Goal: Task Accomplishment & Management: Complete application form

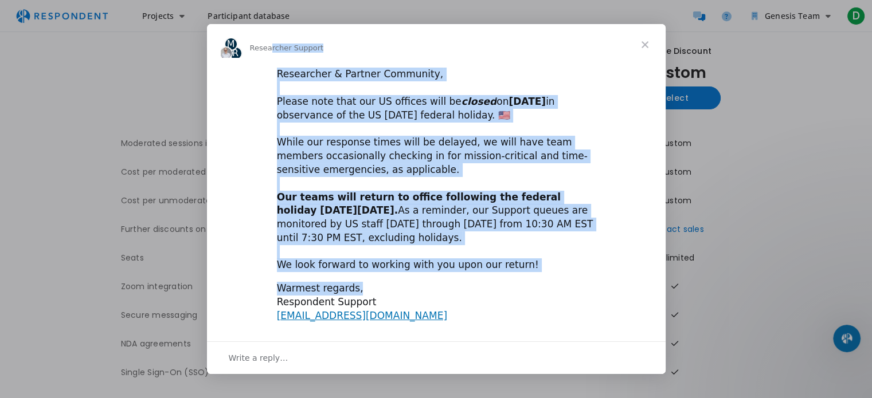
scroll to position [80, 0]
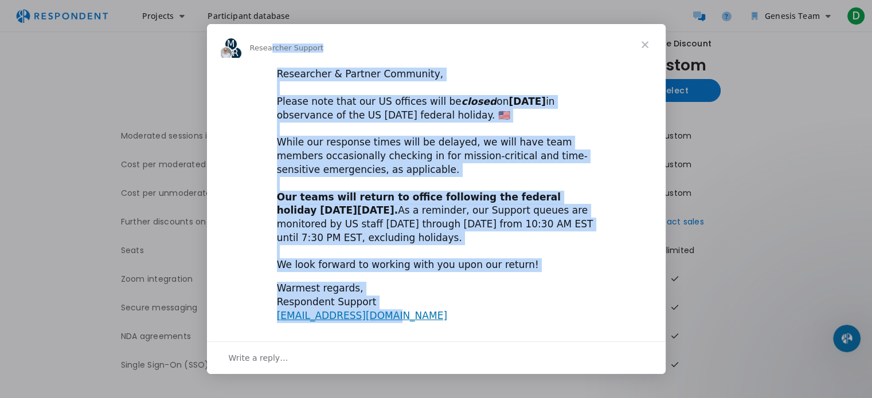
drag, startPoint x: 268, startPoint y: 68, endPoint x: 404, endPoint y: 311, distance: 278.6
click at [404, 311] on div "M R Researcher Support Researcher & Partner Community, ​ Please note that our U…" at bounding box center [436, 199] width 459 height 350
click at [447, 206] on div "Researcher & Partner Community, ​ Please note that our US offices will be close…" at bounding box center [436, 170] width 319 height 205
click at [471, 239] on div "Researcher & Partner Community, ​ Please note that our US offices will be close…" at bounding box center [436, 170] width 319 height 205
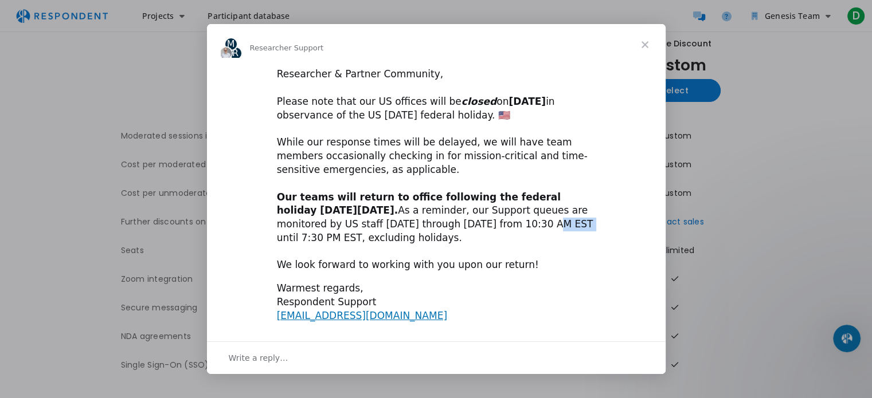
drag, startPoint x: 465, startPoint y: 225, endPoint x: 498, endPoint y: 226, distance: 32.7
click at [498, 226] on div "Researcher & Partner Community, ​ Please note that our US offices will be close…" at bounding box center [436, 170] width 319 height 205
click at [496, 226] on div "Researcher & Partner Community, ​ Please note that our US offices will be close…" at bounding box center [436, 170] width 319 height 205
click at [492, 225] on div "Researcher & Partner Community, ​ Please note that our US offices will be close…" at bounding box center [436, 170] width 319 height 205
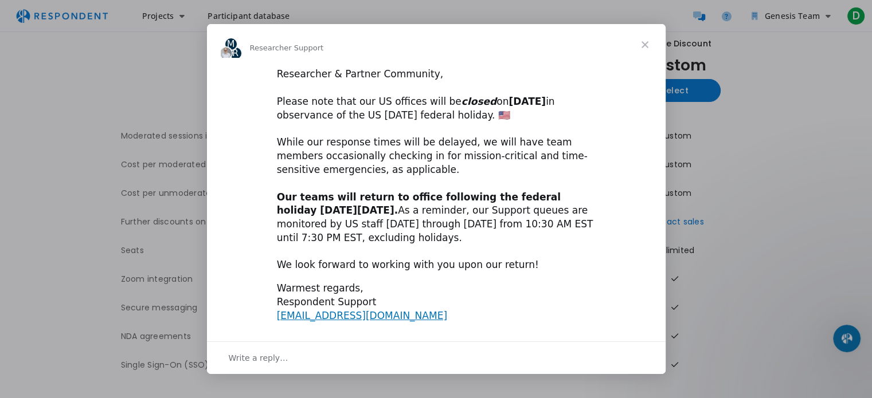
click at [639, 41] on span "Close" at bounding box center [644, 44] width 41 height 41
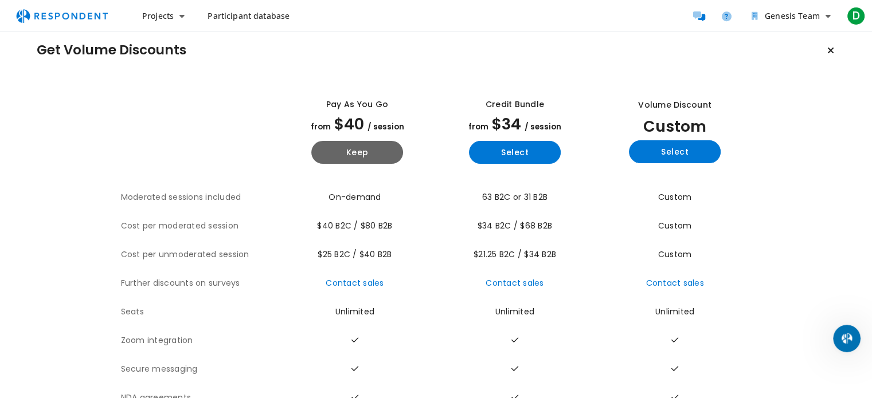
scroll to position [0, 0]
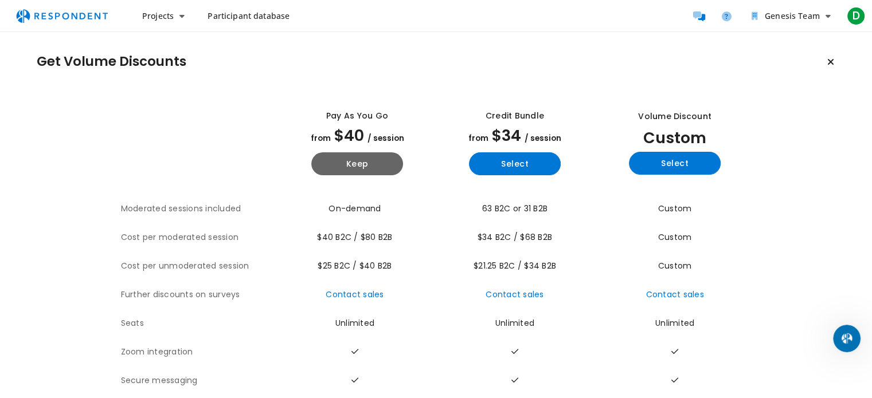
drag, startPoint x: 610, startPoint y: 46, endPoint x: 475, endPoint y: 45, distance: 135.8
click at [475, 45] on div "Get Volume Discounts View all plan details Pay as you go from $40 / session Kee…" at bounding box center [436, 251] width 872 height 439
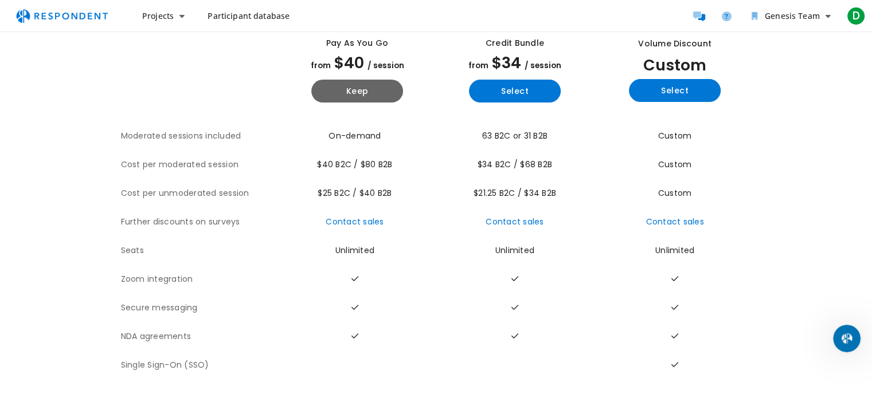
scroll to position [80, 0]
drag, startPoint x: 572, startPoint y: 284, endPoint x: 503, endPoint y: 270, distance: 70.7
click at [503, 270] on td at bounding box center [515, 279] width 158 height 29
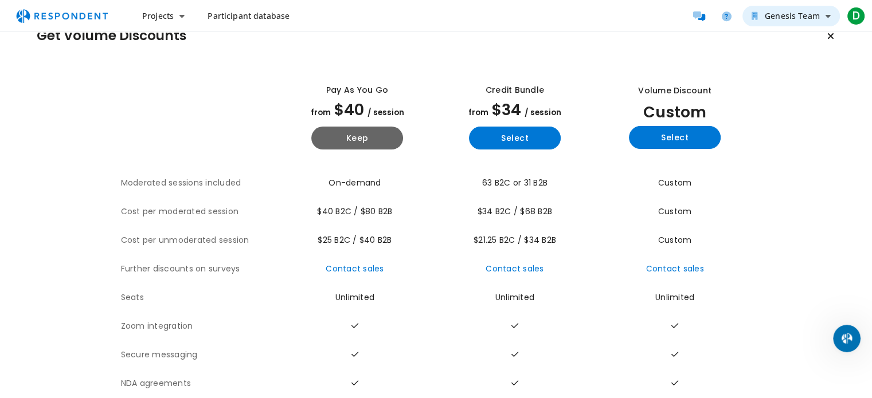
scroll to position [23, 0]
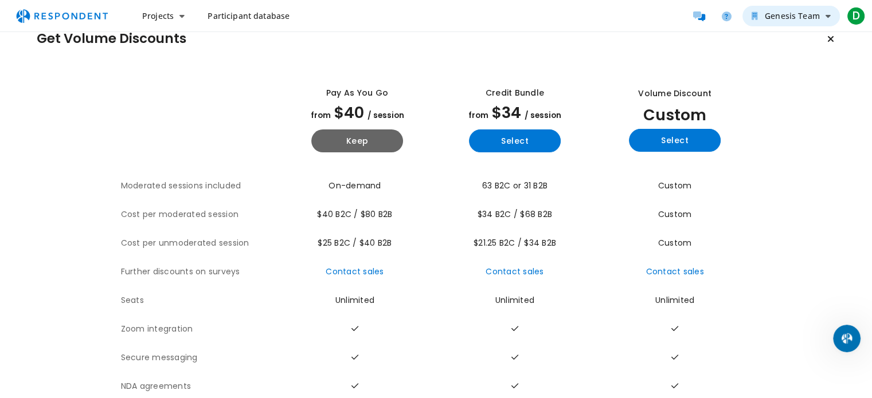
click at [801, 19] on span "Genesis Team" at bounding box center [792, 15] width 55 height 11
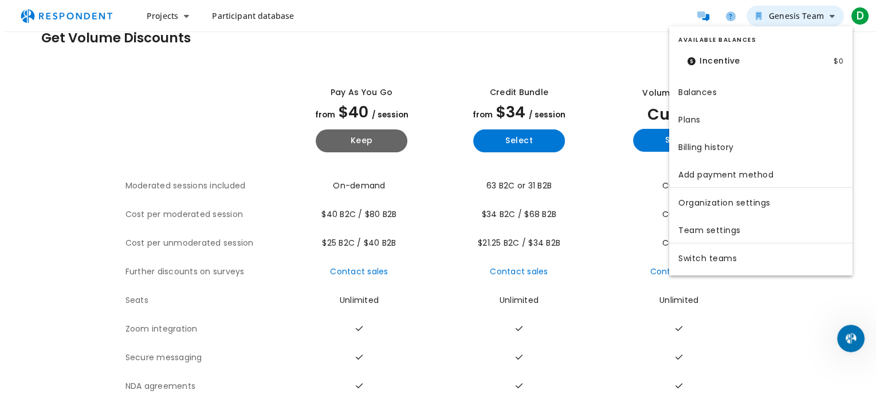
scroll to position [0, 0]
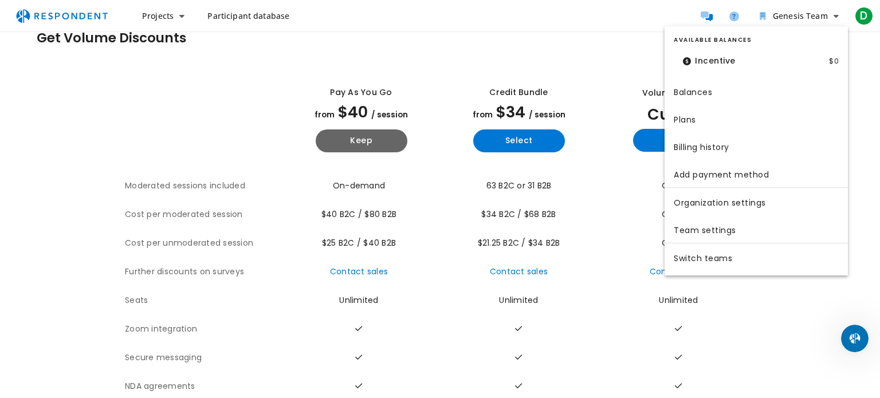
click at [579, 76] on md-backdrop at bounding box center [440, 210] width 880 height 421
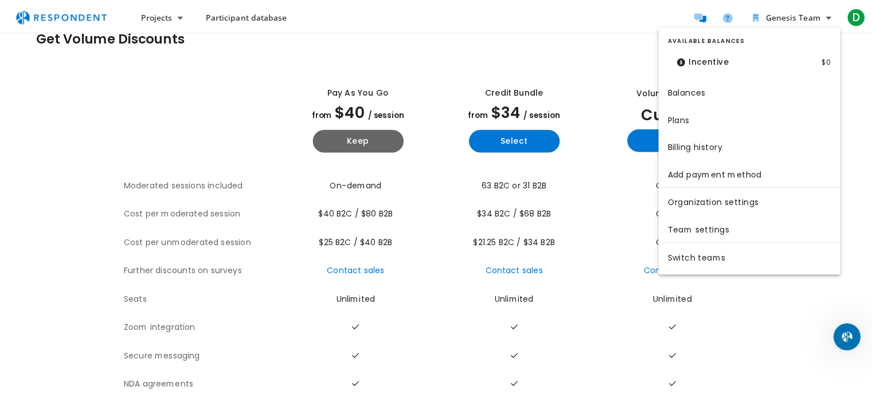
scroll to position [23, 0]
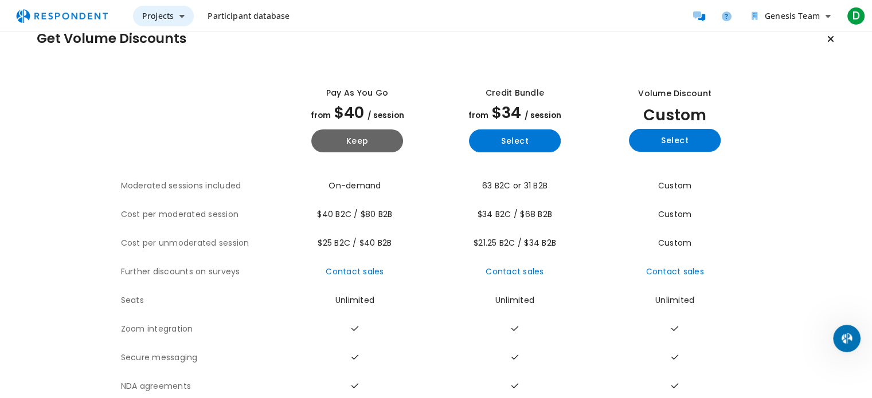
click at [167, 14] on span "Projects" at bounding box center [158, 15] width 32 height 11
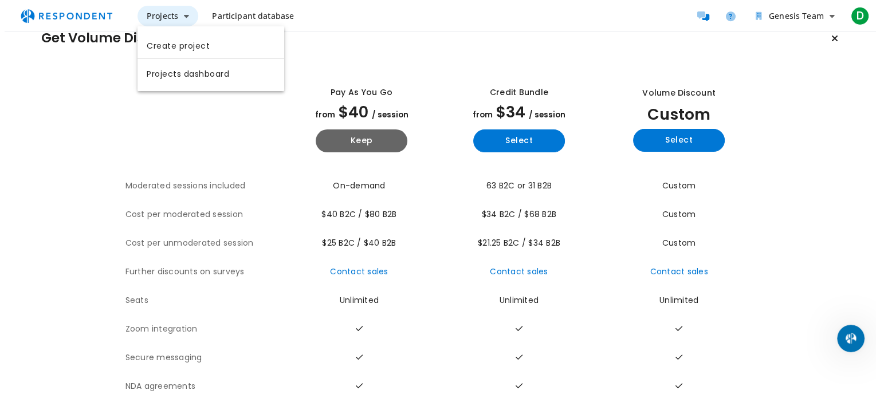
scroll to position [0, 0]
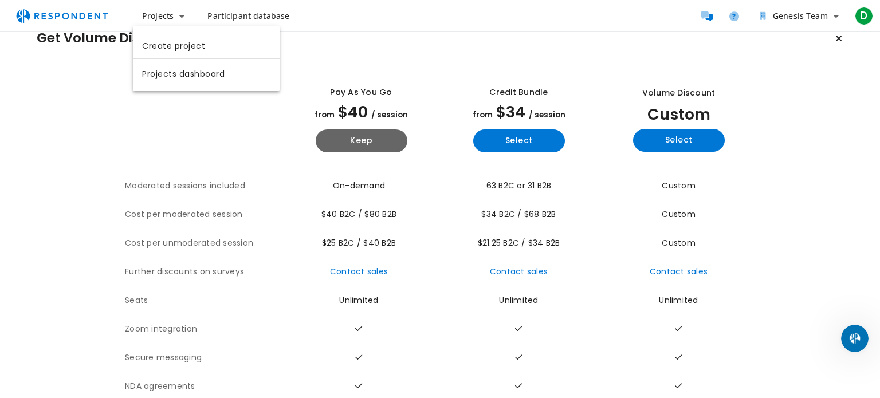
click at [245, 240] on md-backdrop at bounding box center [440, 210] width 880 height 421
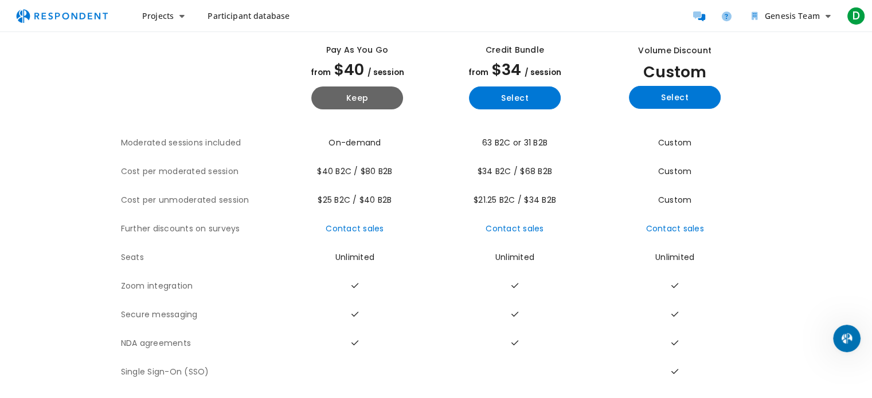
scroll to position [23, 0]
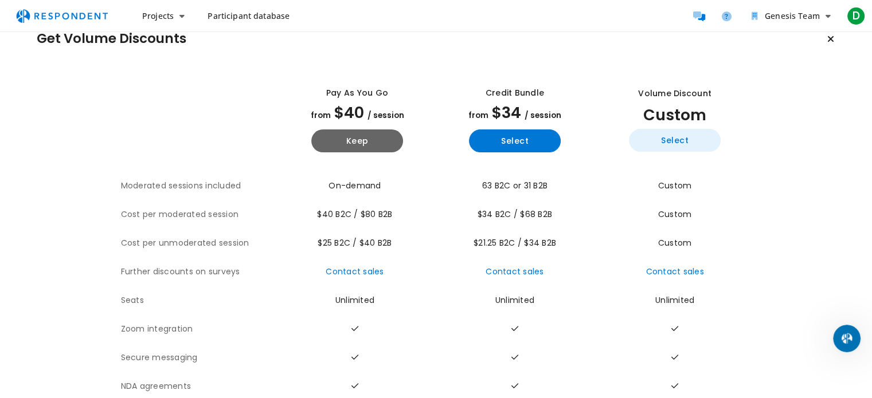
click at [676, 144] on button "Select" at bounding box center [675, 140] width 92 height 23
drag, startPoint x: 398, startPoint y: 76, endPoint x: 362, endPoint y: 81, distance: 36.6
click at [362, 81] on div "Pay as you go from $40 / session Keep" at bounding box center [357, 120] width 148 height 84
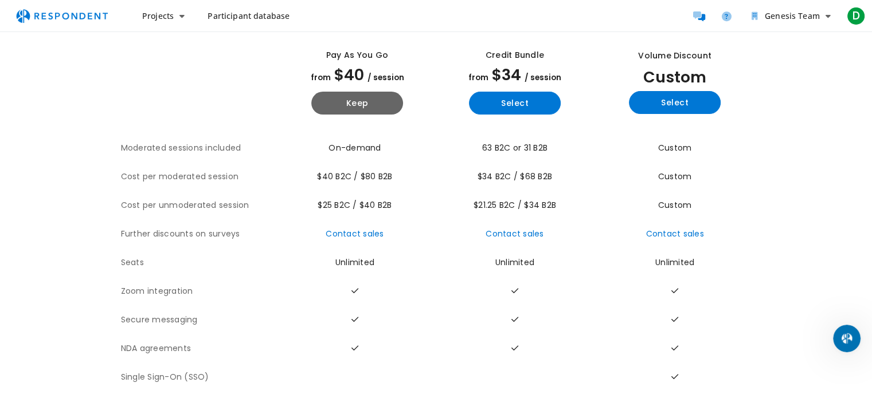
scroll to position [80, 0]
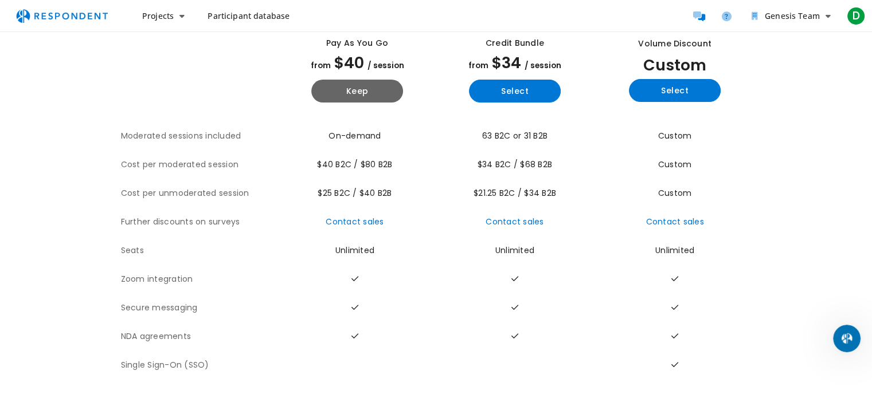
click at [867, 338] on div "Get Volume Discounts View all plan details Pay as you go from $40 / session Kee…" at bounding box center [436, 178] width 872 height 439
click at [843, 337] on icon "Open Intercom Messenger" at bounding box center [845, 337] width 19 height 19
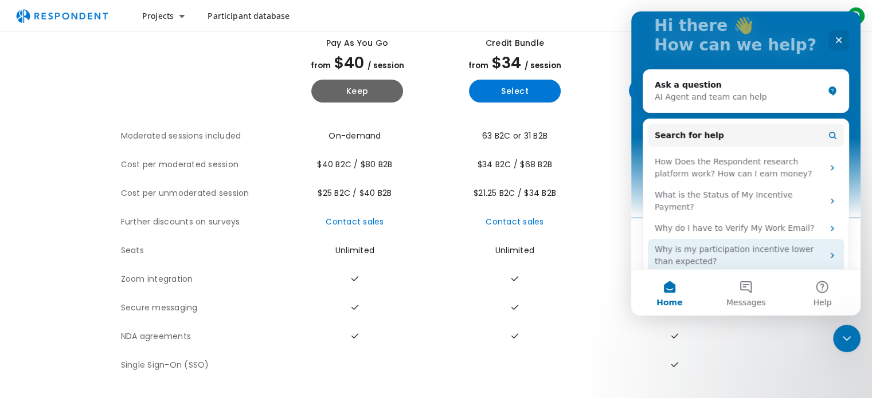
scroll to position [78, 0]
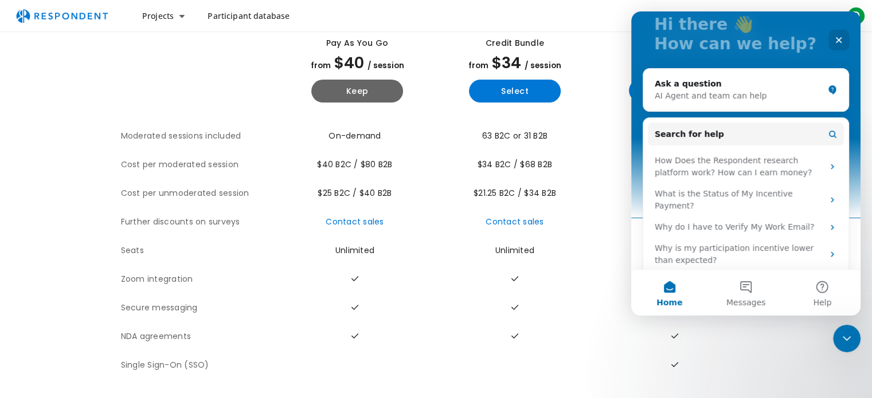
click at [770, 325] on section "The table outlines the plans provided by Respondent for comparison, and include…" at bounding box center [436, 199] width 798 height 361
click at [837, 38] on icon "Close" at bounding box center [839, 40] width 6 height 6
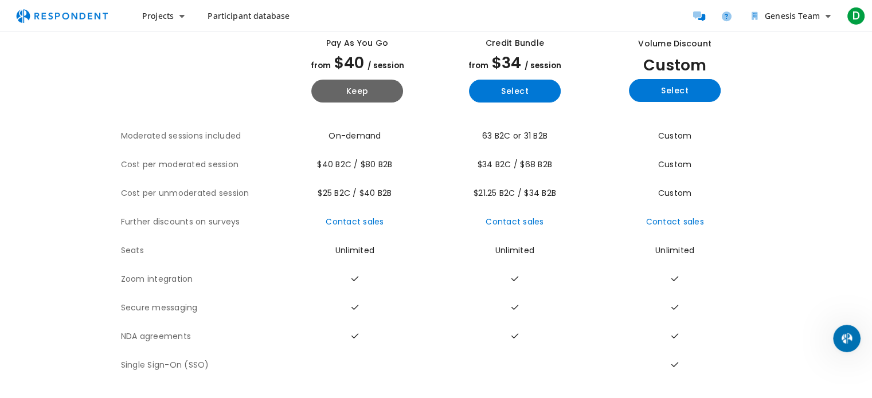
scroll to position [80, 0]
drag, startPoint x: 353, startPoint y: 187, endPoint x: 327, endPoint y: 182, distance: 25.6
click at [327, 187] on span "$25 B2C / $40 B2B" at bounding box center [355, 192] width 74 height 11
click at [406, 193] on td "$25 B2C / $40 B2B" at bounding box center [358, 193] width 158 height 29
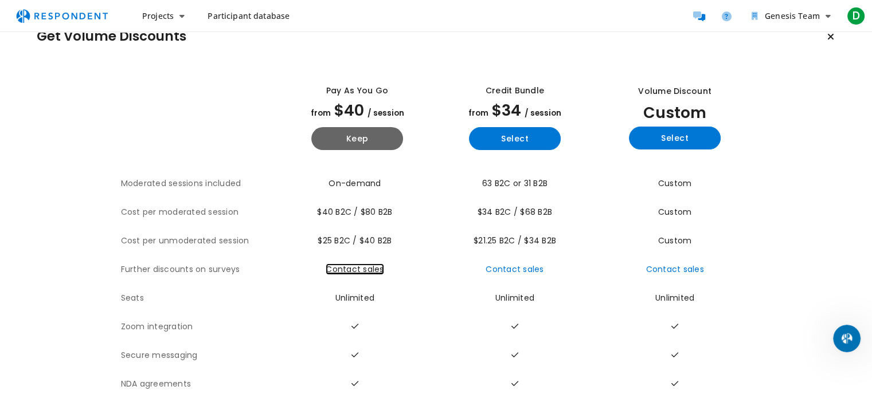
scroll to position [0, 0]
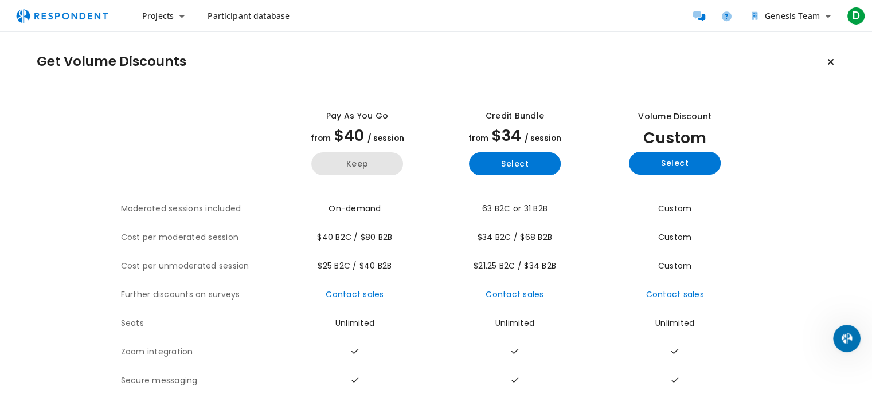
drag, startPoint x: 376, startPoint y: 161, endPoint x: 390, endPoint y: 163, distance: 13.9
click at [381, 165] on button "Keep" at bounding box center [357, 163] width 92 height 23
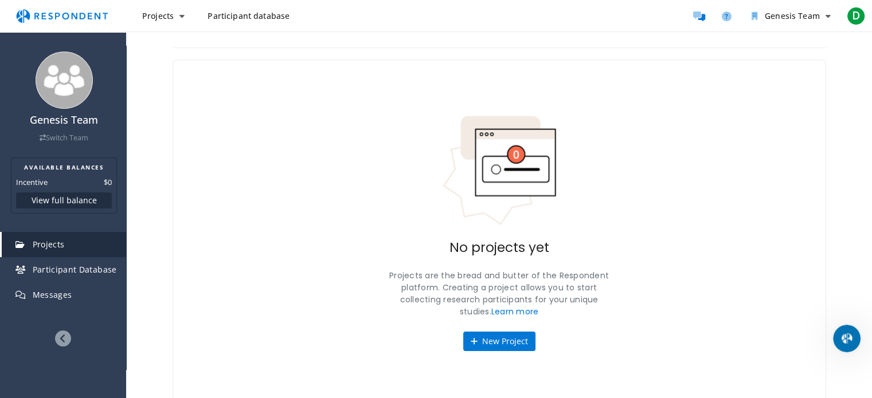
scroll to position [14, 0]
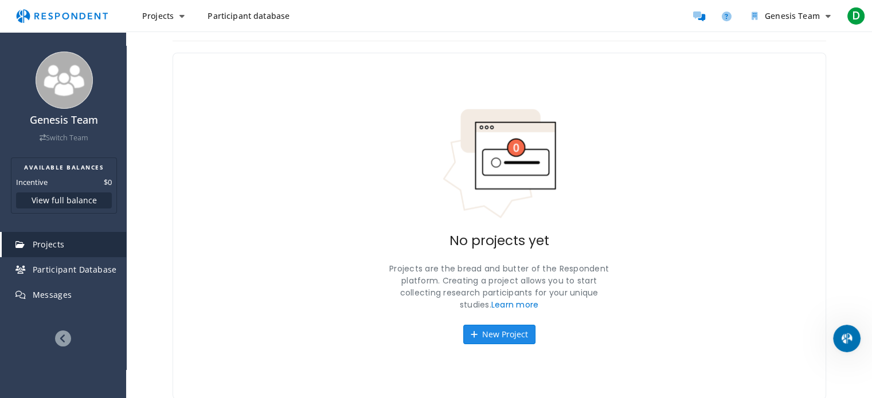
click at [480, 335] on button "New Project" at bounding box center [499, 334] width 72 height 19
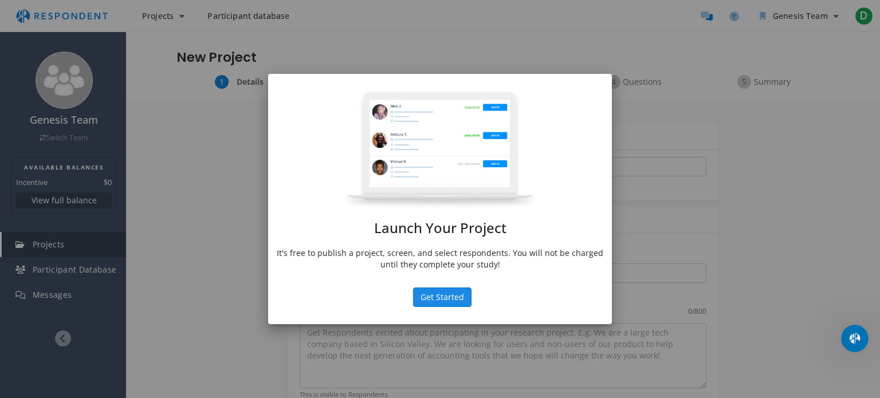
click at [431, 300] on button "Get Started" at bounding box center [442, 297] width 58 height 19
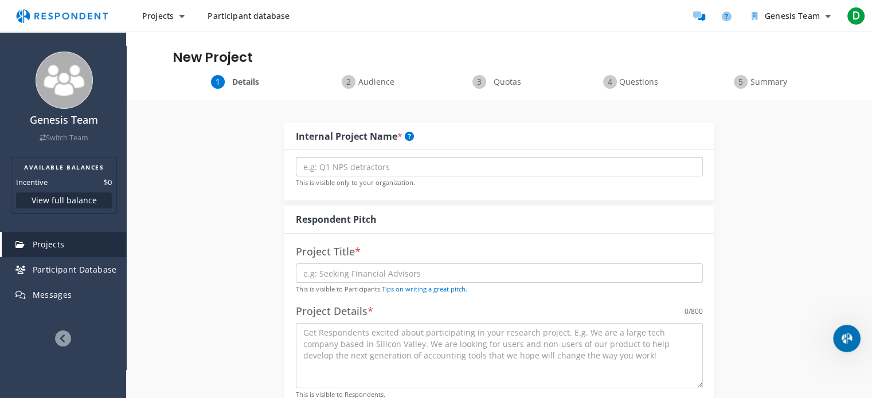
click at [399, 173] on input "text" at bounding box center [499, 166] width 407 height 19
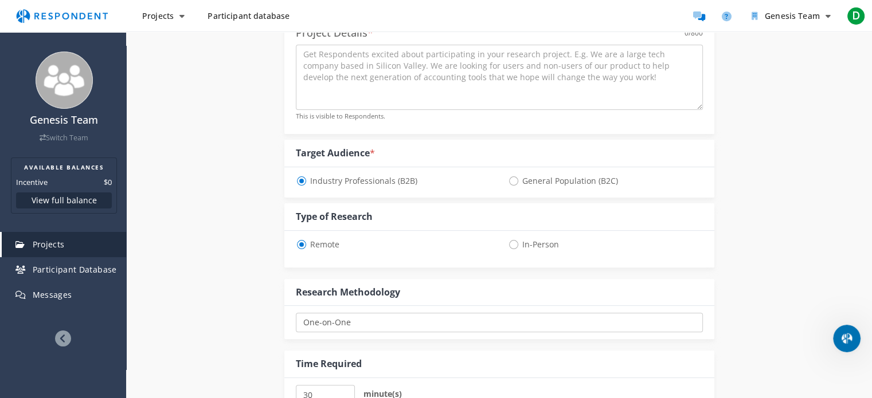
scroll to position [287, 0]
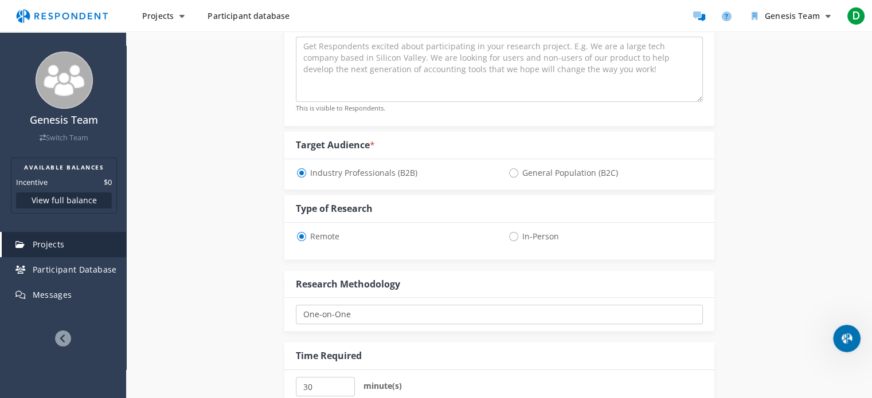
click at [525, 232] on span "In-Person" at bounding box center [533, 237] width 51 height 14
click at [515, 232] on input "In-Person" at bounding box center [511, 235] width 7 height 7
radio input "true"
select select "number:125"
click at [530, 173] on span "General Population (B2C)" at bounding box center [563, 173] width 110 height 14
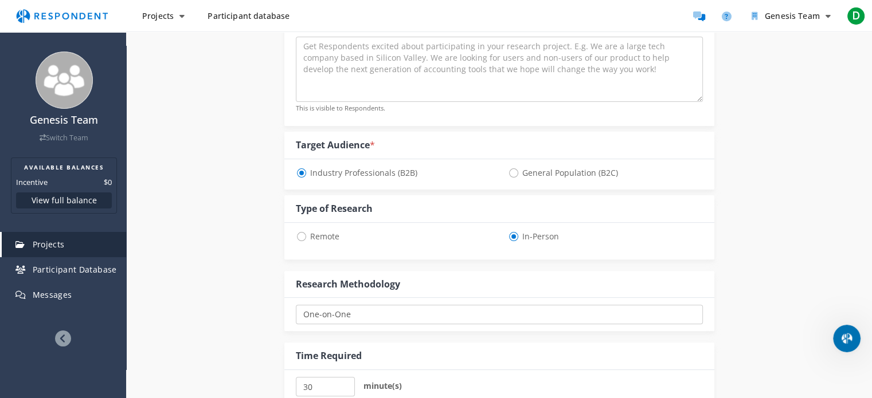
click at [515, 173] on input "General Population (B2C)" at bounding box center [511, 172] width 7 height 7
radio input "true"
select select "number:125"
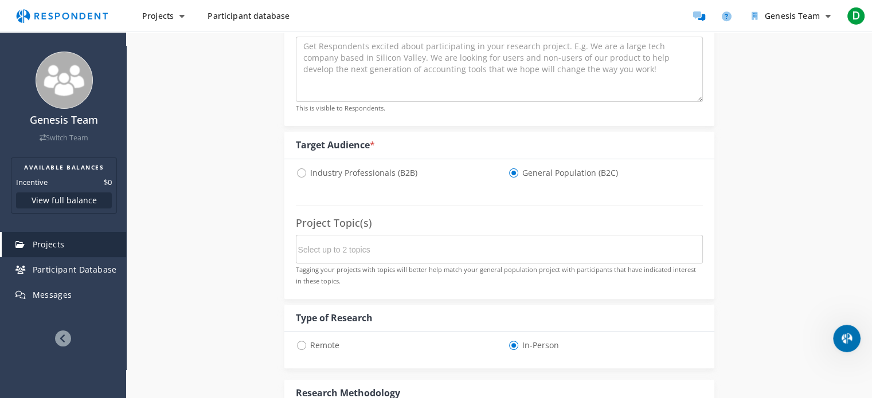
click at [477, 244] on md-chips-wrap at bounding box center [499, 249] width 407 height 29
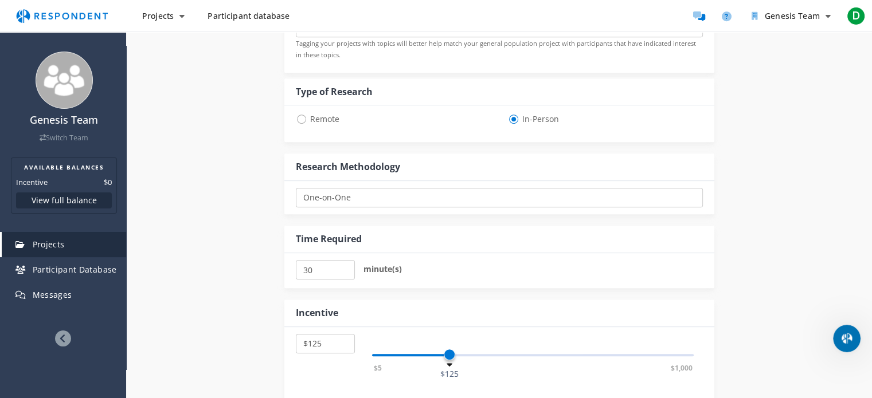
scroll to position [516, 0]
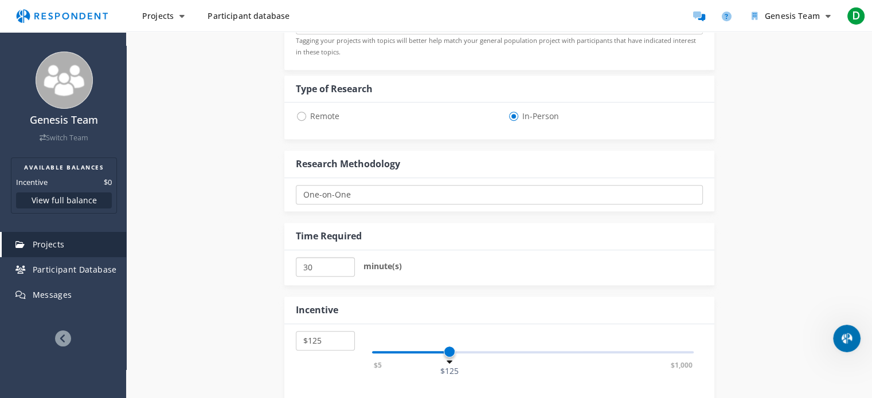
click at [312, 257] on input "30" at bounding box center [325, 266] width 59 height 19
drag, startPoint x: 320, startPoint y: 267, endPoint x: 275, endPoint y: 264, distance: 45.4
click at [276, 264] on div "Internal Project Name * This is visible only to your organization. Respondent P…" at bounding box center [499, 61] width 447 height 954
type input "2"
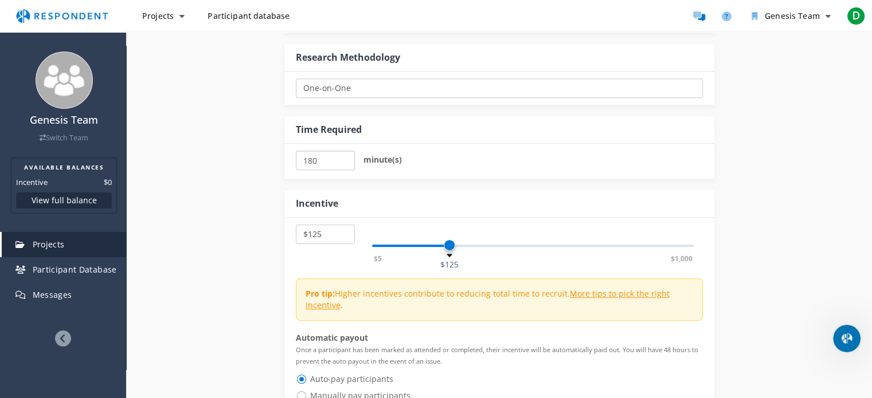
scroll to position [631, 0]
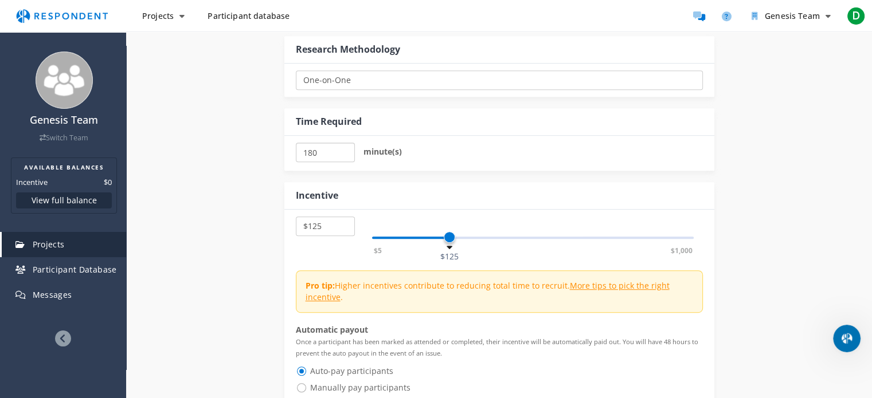
type input "180"
click at [386, 284] on p "Pro tip: Higher incentives contribute to reducing total time to recruit. More t…" at bounding box center [501, 291] width 390 height 23
select select "number:180"
drag, startPoint x: 449, startPoint y: 234, endPoint x: 483, endPoint y: 246, distance: 36.1
click at [483, 243] on span at bounding box center [481, 237] width 11 height 11
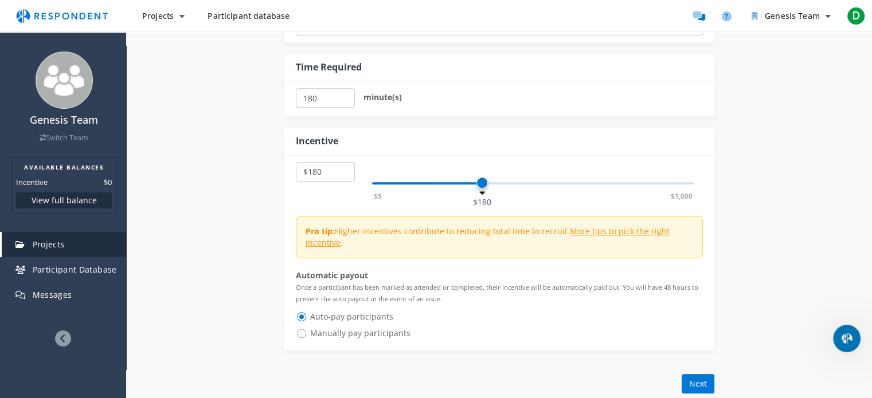
scroll to position [688, 0]
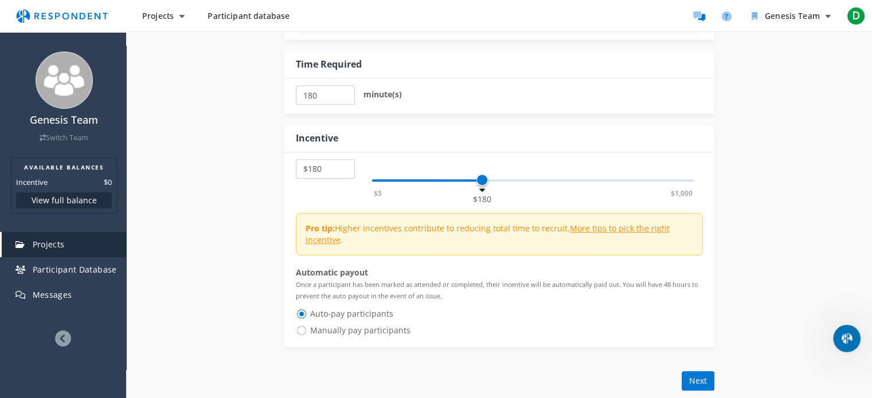
click at [378, 330] on span "Manually pay participants" at bounding box center [353, 331] width 115 height 14
click at [303, 330] on input "Manually pay participants" at bounding box center [299, 329] width 7 height 7
radio input "true"
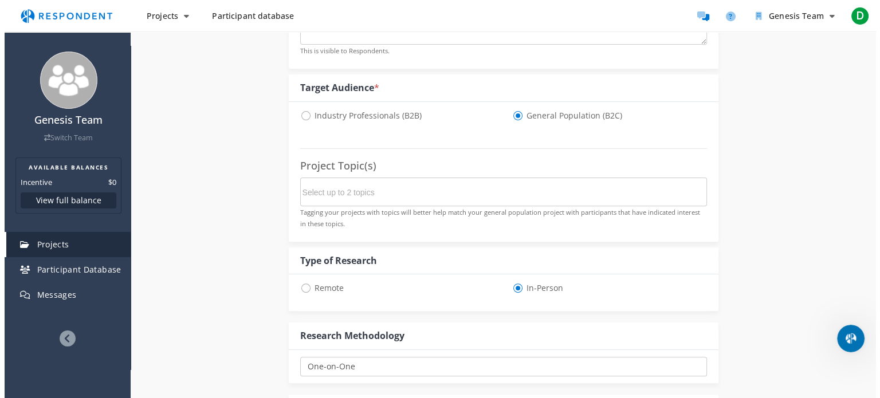
scroll to position [0, 0]
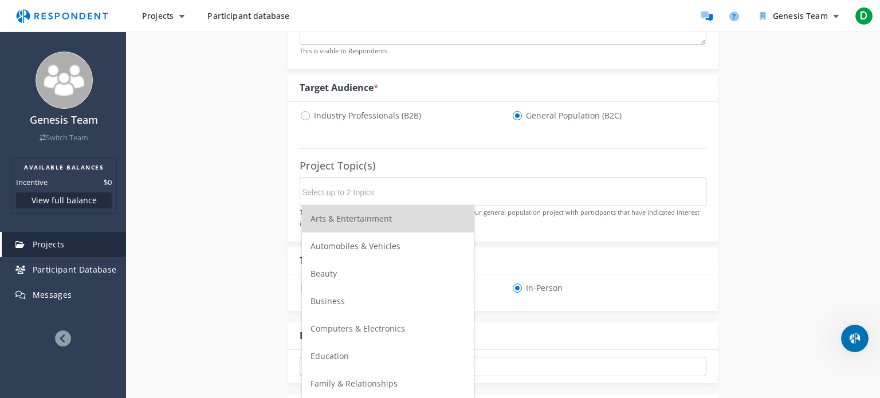
click at [403, 193] on input "Select up to 2 topics" at bounding box center [388, 192] width 172 height 19
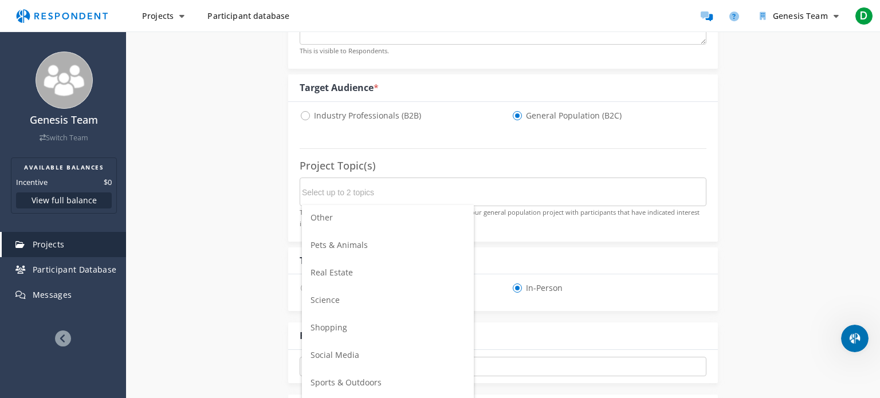
scroll to position [401, 0]
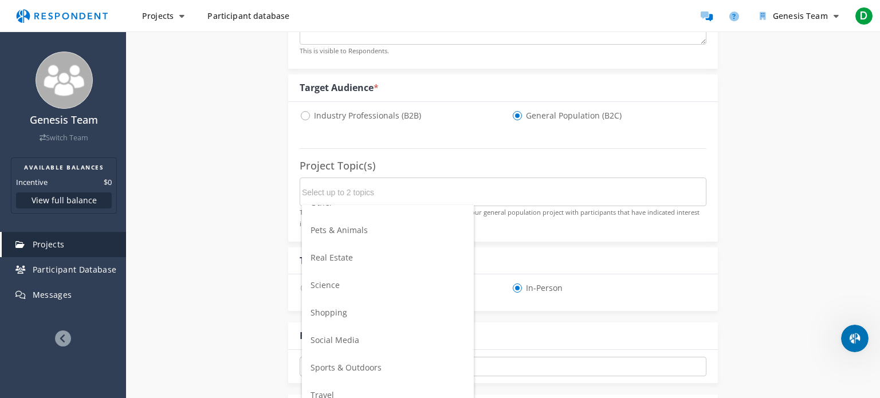
click at [357, 308] on li "Shopping" at bounding box center [388, 313] width 172 height 28
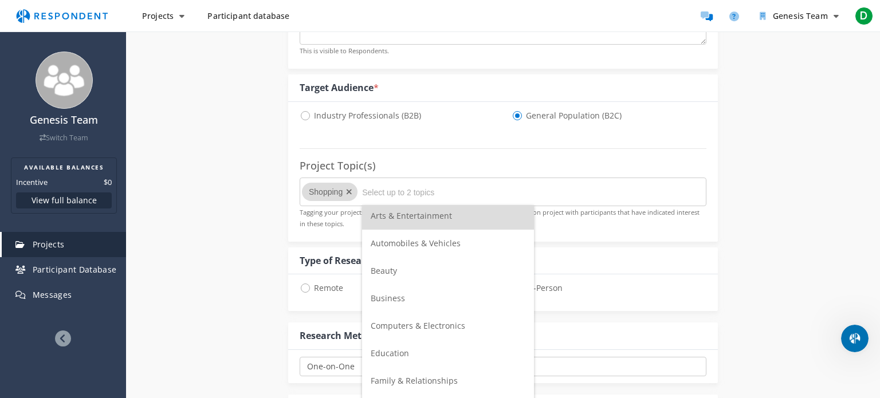
scroll to position [0, 0]
click at [387, 278] on span "Beauty" at bounding box center [384, 273] width 26 height 11
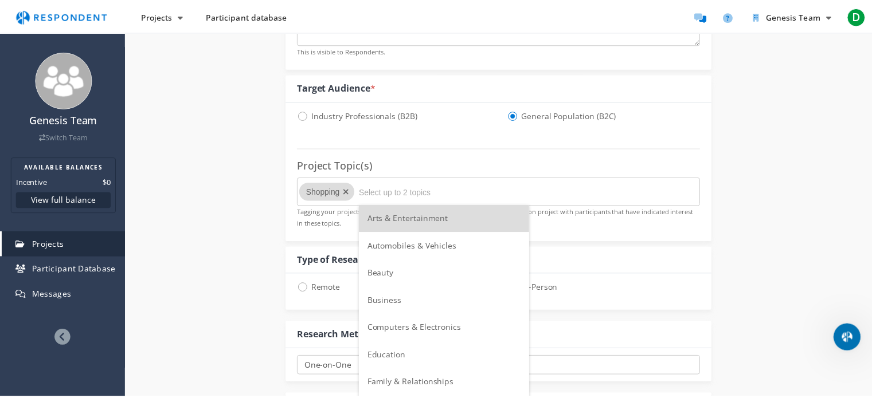
scroll to position [344, 0]
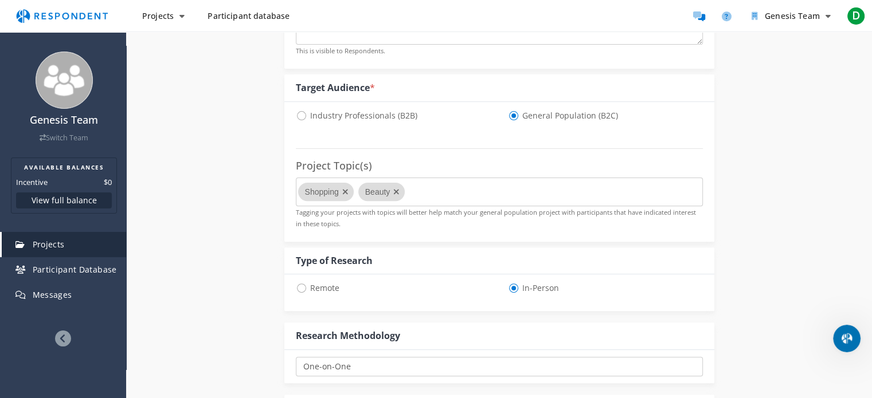
click at [429, 187] on md-chips-wrap "Shopping Beauty" at bounding box center [499, 192] width 407 height 29
click at [461, 199] on md-chips-wrap "Shopping Beauty" at bounding box center [499, 192] width 407 height 29
click at [394, 191] on icon "Remove Beauty" at bounding box center [396, 192] width 17 height 18
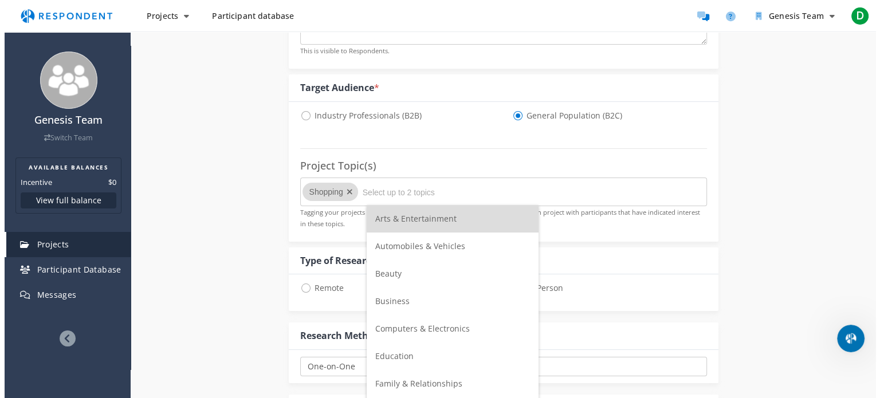
scroll to position [0, 0]
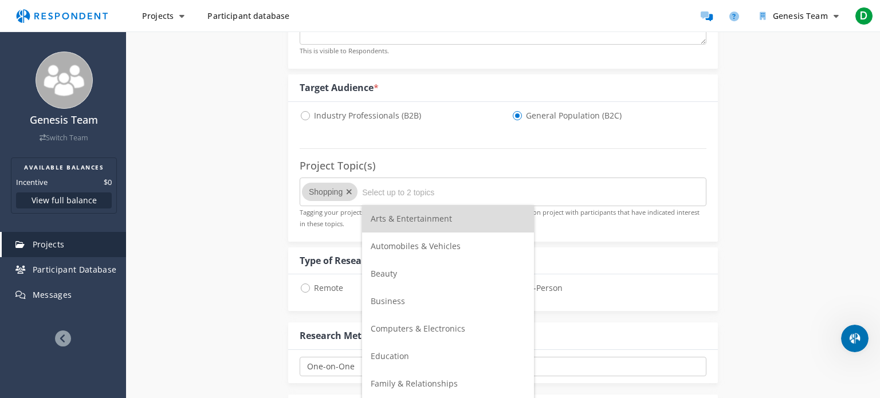
click at [391, 191] on input "Select up to 2 topics" at bounding box center [448, 192] width 172 height 19
click at [397, 277] on li "Beauty" at bounding box center [448, 274] width 172 height 28
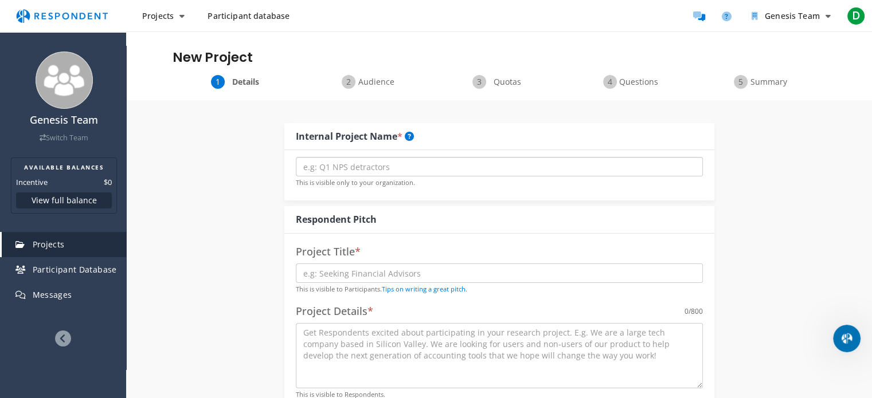
click at [394, 170] on input "text" at bounding box center [499, 166] width 407 height 19
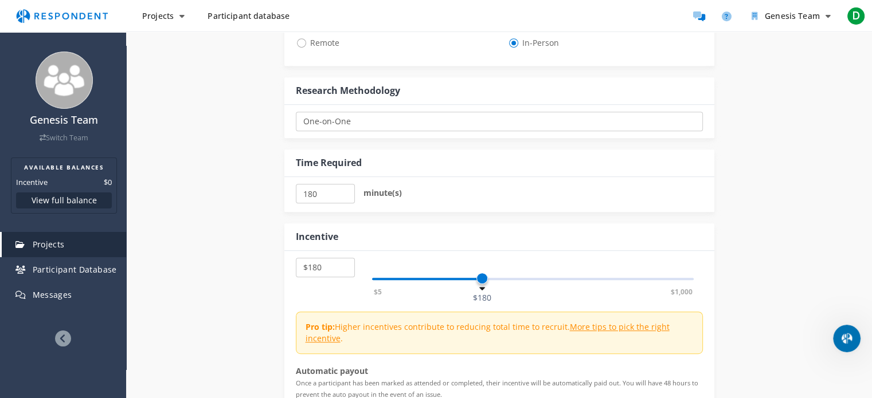
scroll to position [688, 0]
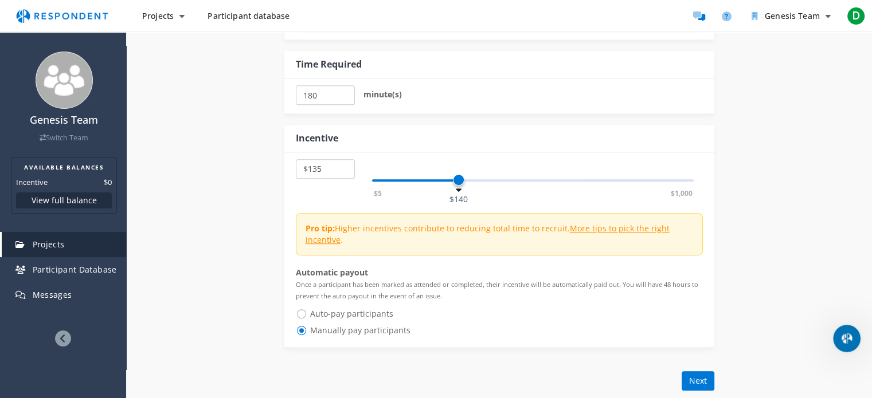
drag, startPoint x: 479, startPoint y: 179, endPoint x: 456, endPoint y: 176, distance: 23.2
click at [456, 176] on span at bounding box center [458, 179] width 11 height 11
select select "number:180"
drag, startPoint x: 456, startPoint y: 175, endPoint x: 483, endPoint y: 181, distance: 27.5
click at [483, 181] on span at bounding box center [481, 179] width 11 height 11
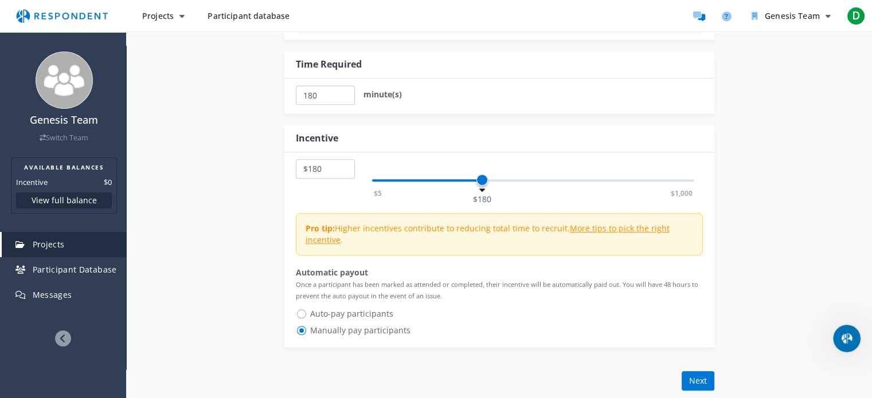
click at [323, 95] on input "180" at bounding box center [325, 94] width 59 height 19
click at [306, 93] on input "180" at bounding box center [325, 94] width 59 height 19
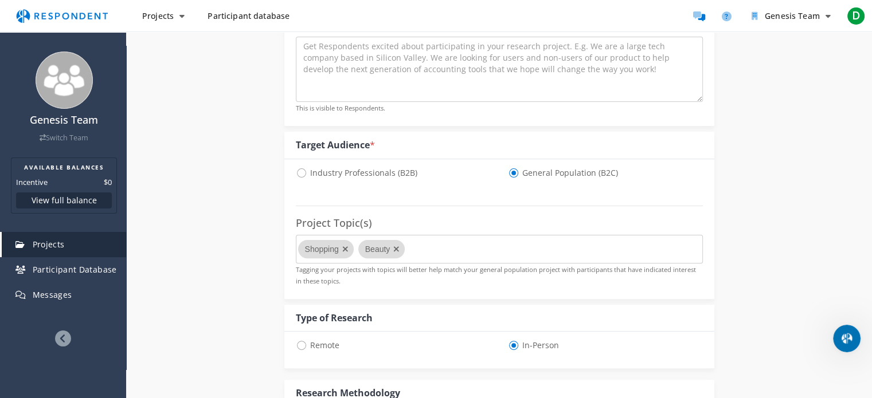
scroll to position [57, 0]
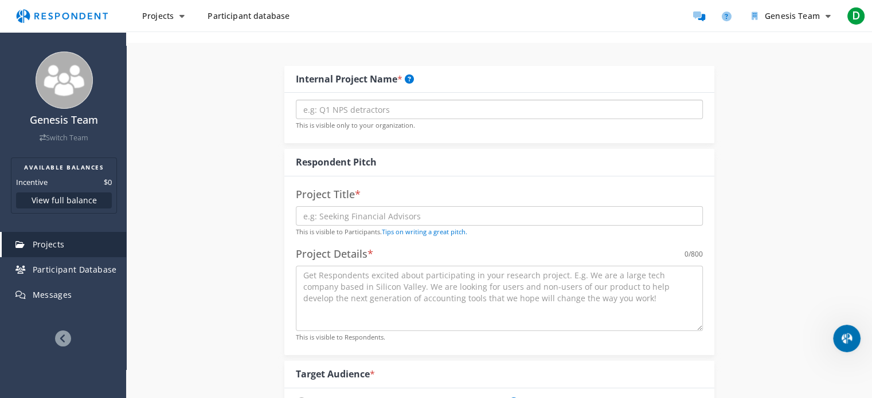
click at [330, 104] on input "text" at bounding box center [499, 109] width 407 height 19
type input "[PERSON_NAME]"
type input "B2C Title Focus Group"
click at [339, 230] on small "This is visible to Participants. Tips on writing a great pitch." at bounding box center [381, 232] width 171 height 9
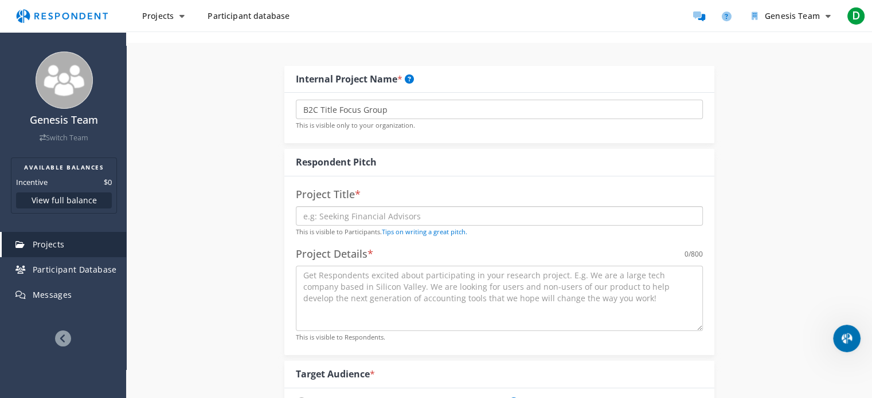
click at [344, 206] on input "text" at bounding box center [499, 215] width 407 height 19
click at [183, 16] on icon "Main navigation" at bounding box center [181, 16] width 5 height 8
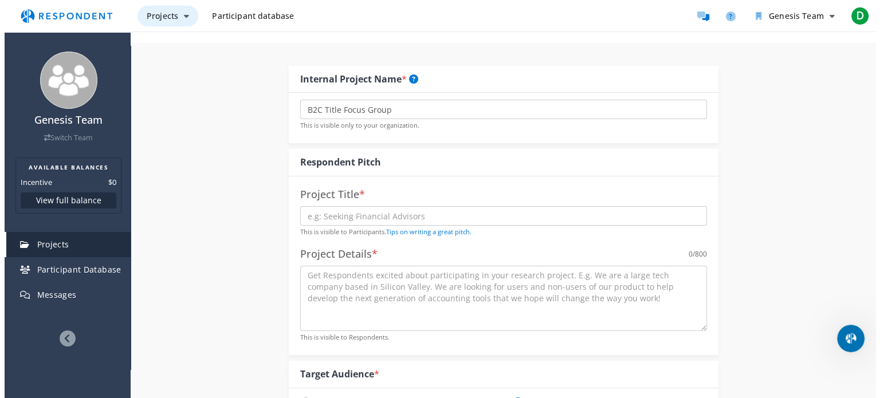
scroll to position [0, 0]
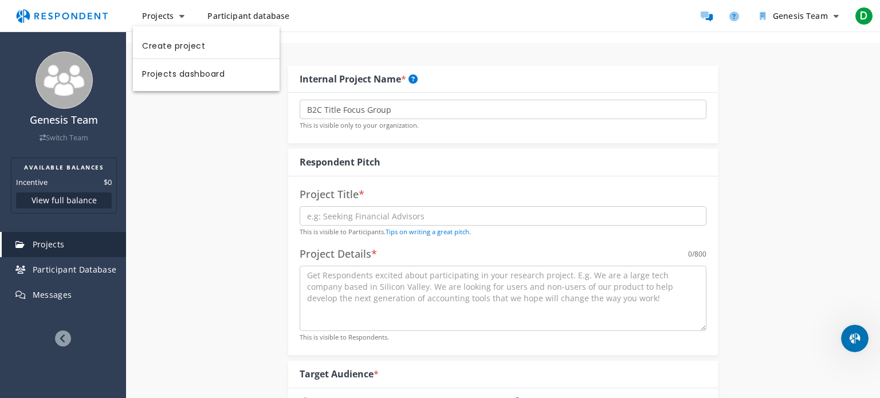
click at [250, 144] on md-backdrop at bounding box center [440, 228] width 880 height 456
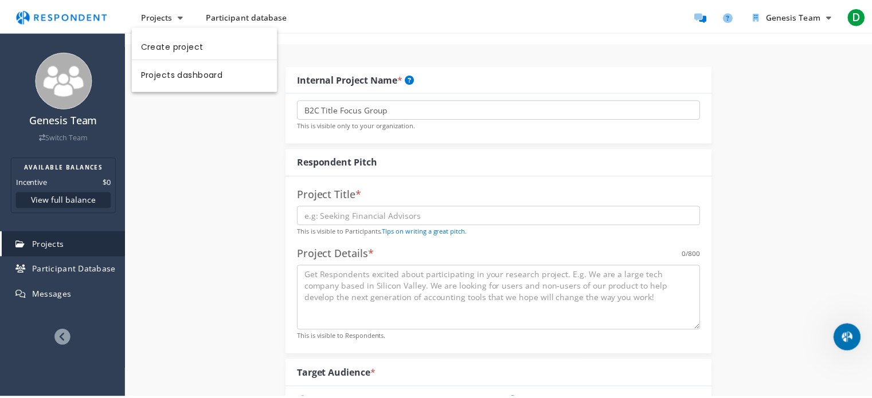
scroll to position [57, 0]
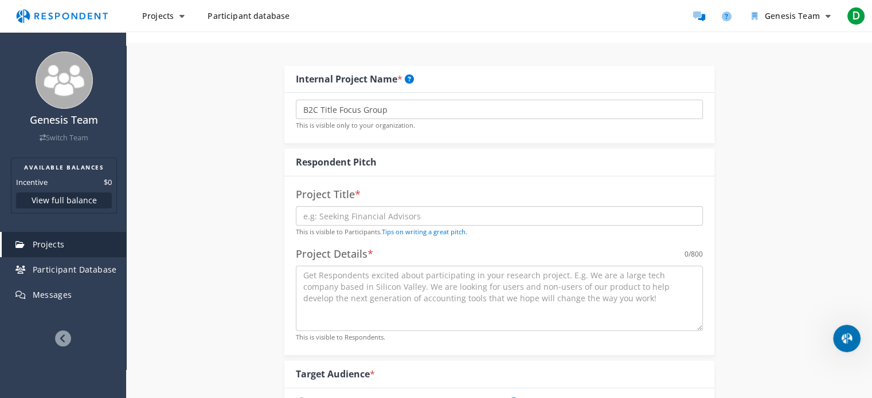
drag, startPoint x: 249, startPoint y: 144, endPoint x: 253, endPoint y: 44, distance: 101.0
click at [353, 220] on input "text" at bounding box center [499, 215] width 407 height 19
type input "[PERSON_NAME]"
type input "С"
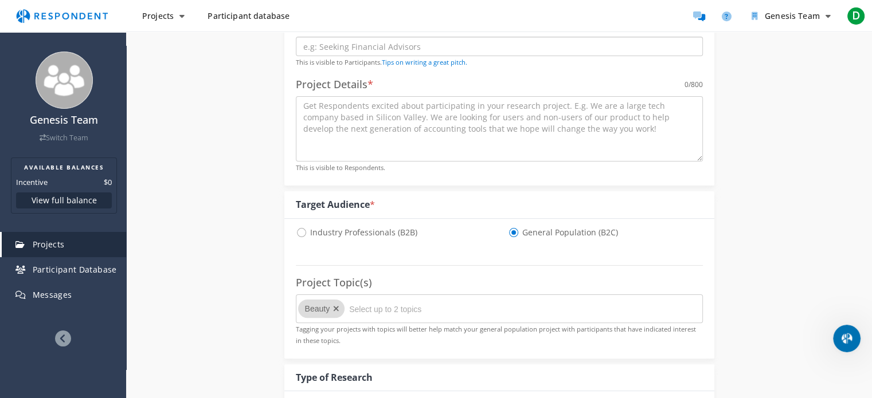
scroll to position [229, 0]
click at [407, 153] on textarea at bounding box center [499, 126] width 407 height 65
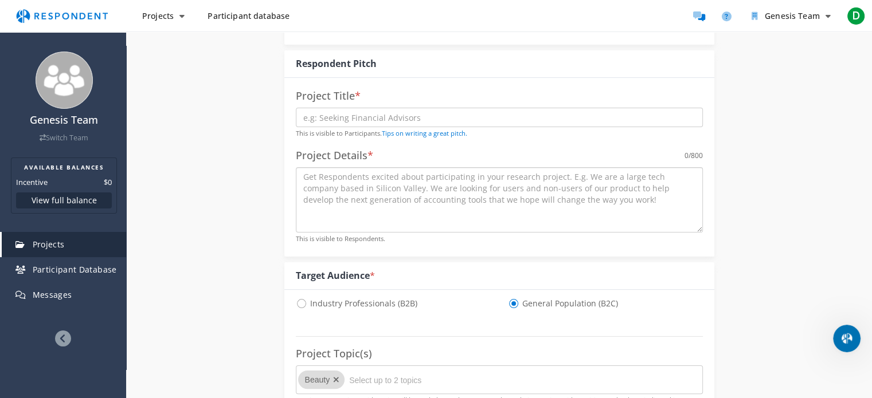
scroll to position [0, 0]
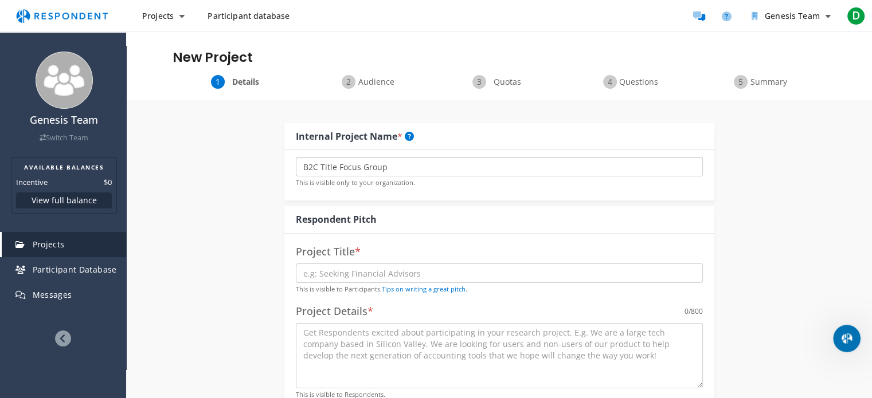
click at [392, 161] on input "B2C Title Focus Group" at bounding box center [499, 166] width 407 height 19
click at [374, 255] on h4 "Project Title *" at bounding box center [499, 251] width 407 height 11
click at [365, 277] on input "text" at bounding box center [499, 273] width 407 height 19
click at [356, 339] on textarea at bounding box center [499, 355] width 407 height 65
click at [380, 265] on input "text" at bounding box center [499, 273] width 407 height 19
